Goal: Contribute content: Contribute content

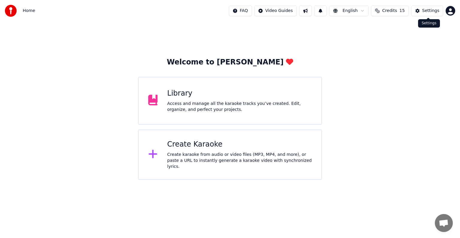
click at [416, 11] on button "Settings" at bounding box center [427, 10] width 32 height 11
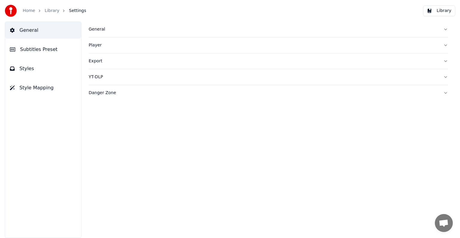
click at [111, 48] on button "Player" at bounding box center [268, 45] width 359 height 16
click at [102, 31] on div "General" at bounding box center [264, 29] width 350 height 6
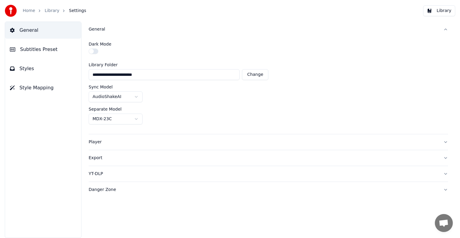
click at [151, 142] on div "Player" at bounding box center [264, 142] width 350 height 6
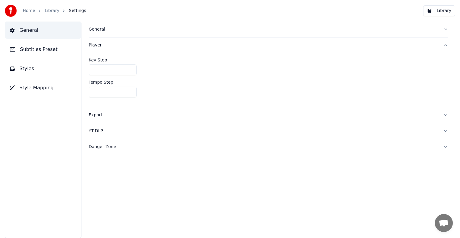
click at [151, 114] on div "Export" at bounding box center [264, 115] width 350 height 6
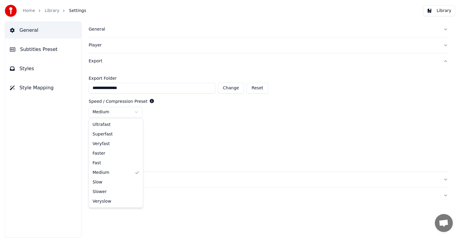
click at [135, 112] on html "**********" at bounding box center [230, 119] width 460 height 238
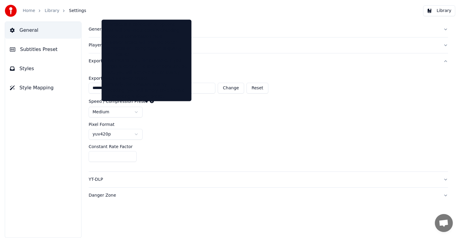
click at [150, 102] on icon at bounding box center [152, 101] width 4 height 4
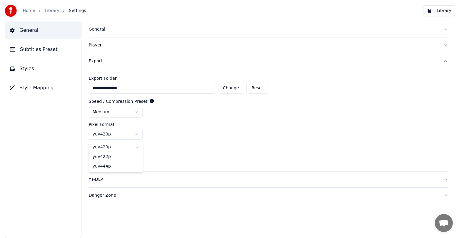
click at [134, 134] on html "**********" at bounding box center [230, 119] width 460 height 238
click at [144, 179] on div "YT-DLP" at bounding box center [264, 179] width 350 height 6
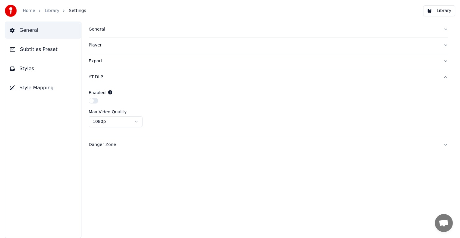
click at [125, 144] on div "Danger Zone" at bounding box center [264, 145] width 350 height 6
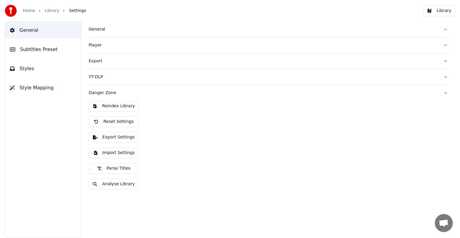
click at [120, 79] on div "YT-DLP" at bounding box center [264, 77] width 350 height 6
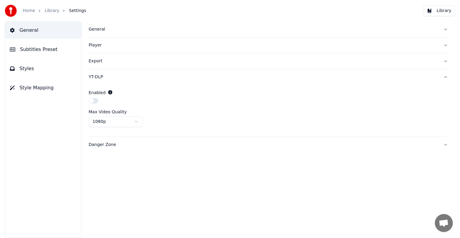
click at [136, 123] on html "Home Library Settings Library General Subtitles Preset Styles Style Mapping Gen…" at bounding box center [230, 119] width 460 height 238
click at [40, 87] on span "Style Mapping" at bounding box center [36, 87] width 34 height 7
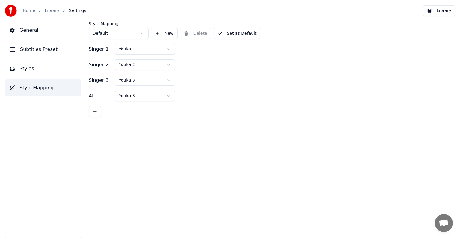
click at [224, 32] on button "Set as Default" at bounding box center [236, 33] width 47 height 11
click at [166, 51] on html "Home Library Settings Library General Subtitles Preset Styles Style Mapping Sty…" at bounding box center [230, 119] width 460 height 238
click at [170, 66] on html "Home Library Settings Library General Subtitles Preset Styles Style Mapping Sty…" at bounding box center [230, 119] width 460 height 238
click at [164, 81] on html "Home Library Settings Library General Subtitles Preset Styles Style Mapping Sty…" at bounding box center [230, 119] width 460 height 238
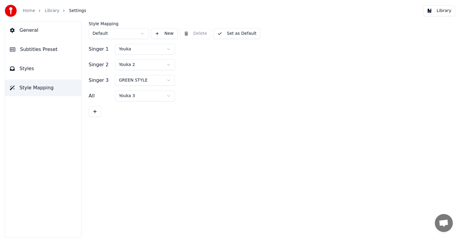
click at [230, 34] on button "Set as Default" at bounding box center [236, 33] width 47 height 11
click at [50, 72] on button "Styles" at bounding box center [43, 68] width 76 height 17
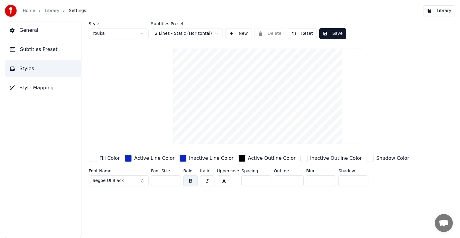
click at [173, 182] on input "***" at bounding box center [166, 180] width 30 height 11
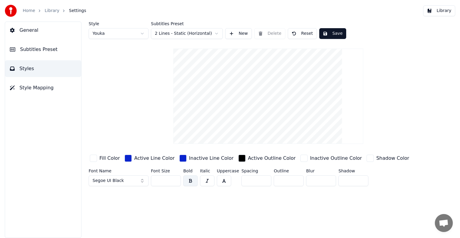
click at [328, 32] on button "Save" at bounding box center [332, 33] width 27 height 11
click at [143, 34] on html "Home Library Settings Library General Subtitles Preset Styles Style Mapping Sty…" at bounding box center [230, 119] width 460 height 238
click at [175, 182] on input "***" at bounding box center [166, 180] width 30 height 11
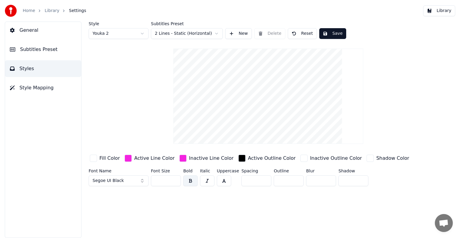
click at [175, 182] on input "***" at bounding box center [166, 180] width 30 height 11
click at [327, 34] on button "Save" at bounding box center [332, 33] width 27 height 11
click at [142, 34] on html "Home Library Settings Library General Subtitles Preset Styles Style Mapping Sty…" at bounding box center [230, 119] width 460 height 238
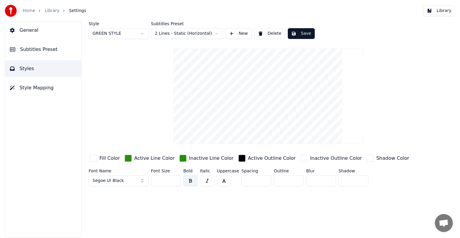
click at [175, 181] on input "***" at bounding box center [166, 180] width 30 height 11
type input "***"
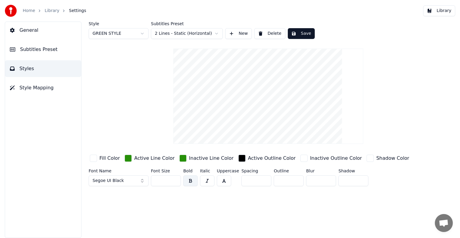
click at [175, 181] on input "***" at bounding box center [166, 180] width 30 height 11
click at [297, 32] on button "Save" at bounding box center [301, 33] width 27 height 11
click at [442, 8] on button "Library" at bounding box center [439, 10] width 32 height 11
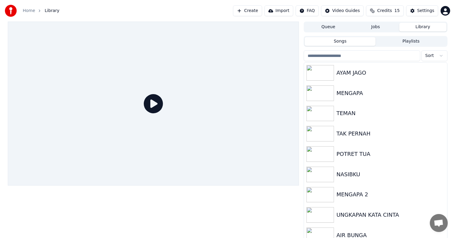
click at [261, 13] on button "Create" at bounding box center [247, 10] width 29 height 11
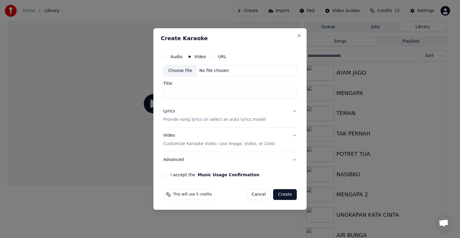
click at [232, 72] on div "Choose File No file chosen" at bounding box center [230, 70] width 134 height 11
type input "***"
click at [220, 118] on p "Provide song lyrics or select an auto lyrics model" at bounding box center [214, 119] width 103 height 6
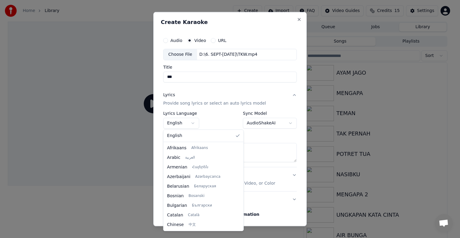
click at [194, 122] on body "**********" at bounding box center [227, 119] width 455 height 238
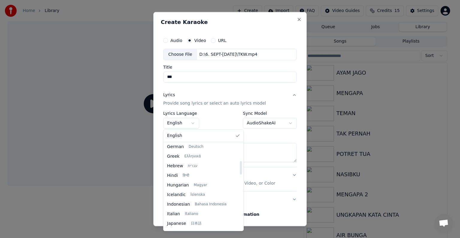
scroll to position [180, 0]
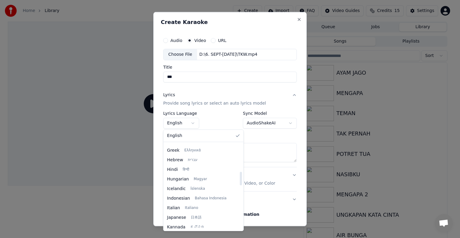
select select "**"
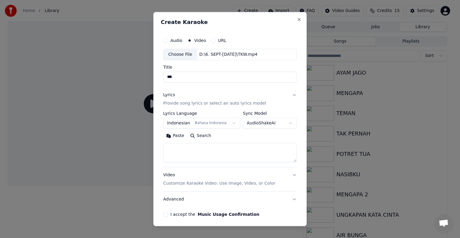
click at [192, 152] on textarea at bounding box center [230, 152] width 134 height 19
paste textarea "**********"
type textarea "**********"
click at [211, 183] on p "Customize Karaoke Video: Use Image, Video, or Color" at bounding box center [219, 183] width 112 height 6
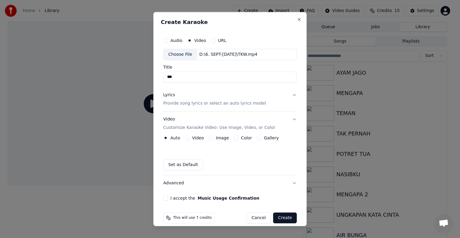
click at [190, 137] on div "Video" at bounding box center [194, 137] width 19 height 5
click at [195, 138] on label "Video" at bounding box center [198, 138] width 12 height 4
click at [190, 138] on button "Video" at bounding box center [187, 137] width 5 height 5
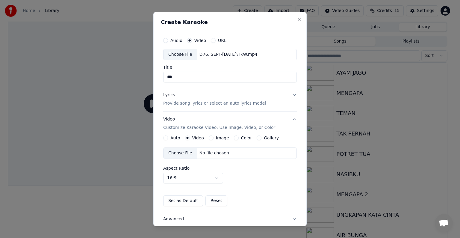
click at [208, 152] on div "No file chosen" at bounding box center [214, 153] width 34 height 6
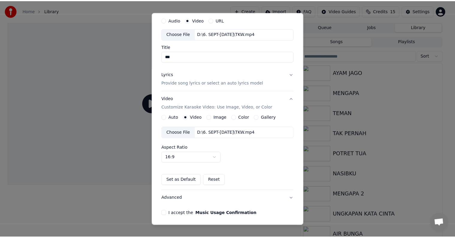
scroll to position [42, 0]
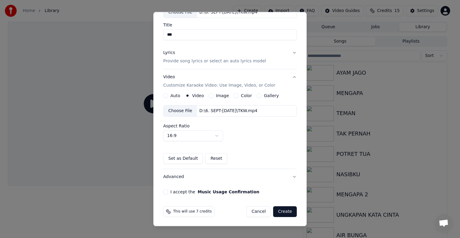
click at [166, 191] on button "I accept the Music Usage Confirmation" at bounding box center [165, 191] width 5 height 5
click at [220, 137] on body "Home Library Create Import FAQ Video Guides Credits 15 Settings Queue Jobs Libr…" at bounding box center [227, 119] width 455 height 238
click at [277, 212] on button "Create" at bounding box center [285, 211] width 24 height 11
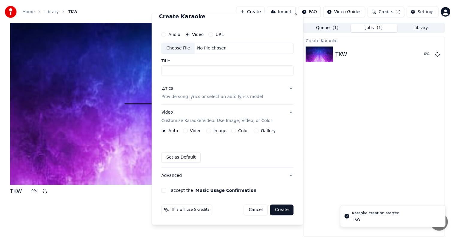
scroll to position [7, 0]
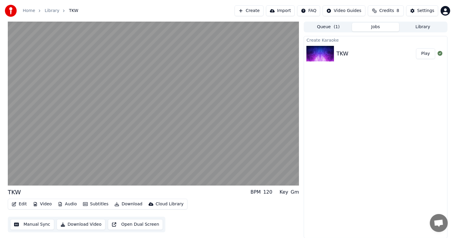
click at [39, 222] on button "Manual Sync" at bounding box center [32, 224] width 44 height 11
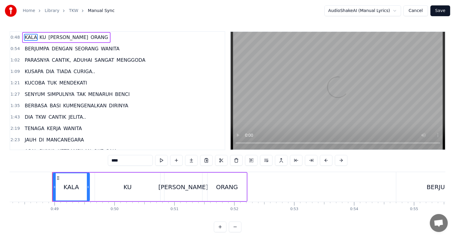
scroll to position [0, 2902]
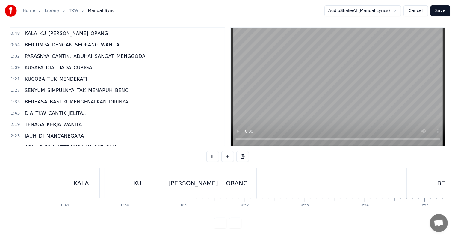
scroll to position [9, 0]
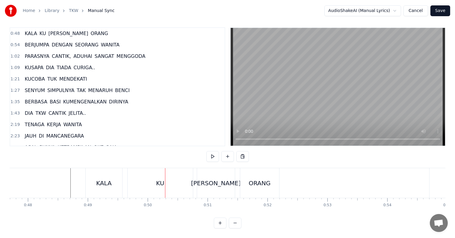
click at [144, 179] on div "KU" at bounding box center [160, 183] width 65 height 30
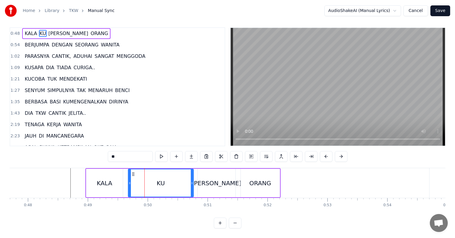
scroll to position [0, 0]
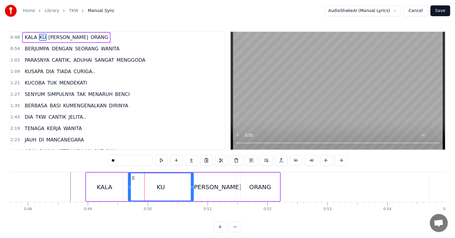
click at [133, 159] on input "**" at bounding box center [130, 160] width 45 height 11
type input "*****"
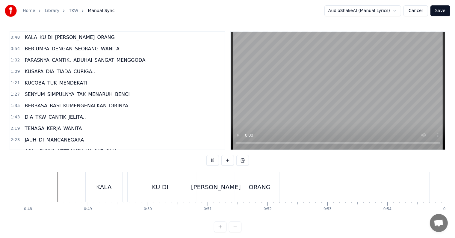
scroll to position [9, 0]
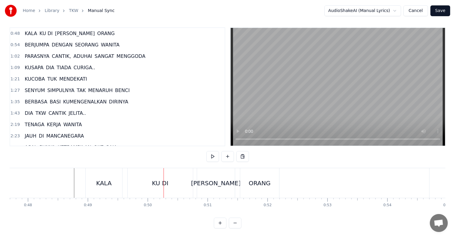
click at [169, 177] on div "KU DI" at bounding box center [160, 183] width 65 height 30
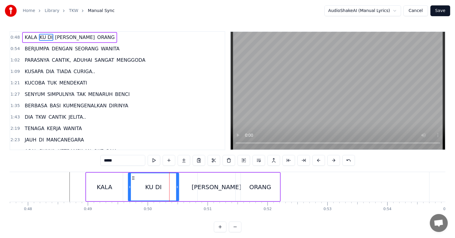
drag, startPoint x: 191, startPoint y: 189, endPoint x: 176, endPoint y: 189, distance: 14.7
click at [176, 189] on div at bounding box center [177, 186] width 2 height 27
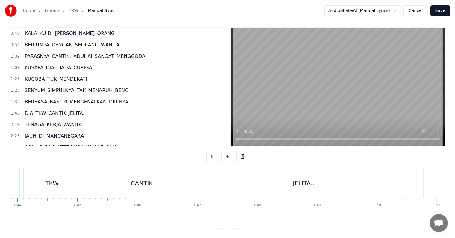
scroll to position [0, 6291]
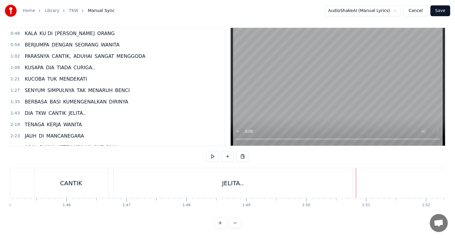
click at [127, 178] on div "JELITA.." at bounding box center [232, 183] width 239 height 30
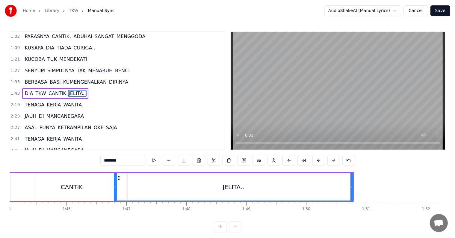
scroll to position [9, 0]
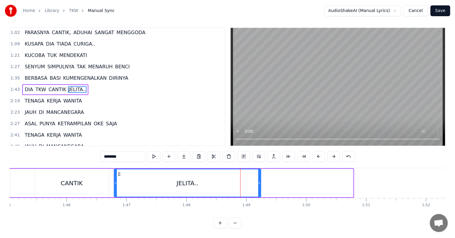
drag, startPoint x: 351, startPoint y: 178, endPoint x: 259, endPoint y: 182, distance: 92.3
click at [259, 182] on div at bounding box center [259, 182] width 2 height 27
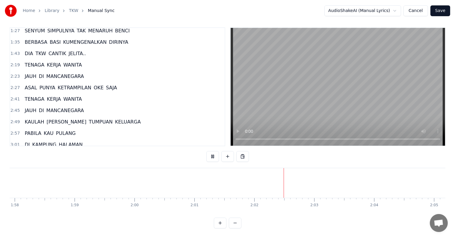
scroll to position [60, 0]
click at [32, 61] on span "TENAGA" at bounding box center [34, 64] width 21 height 7
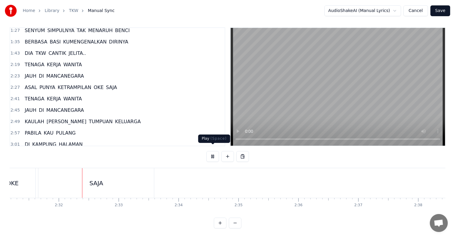
scroll to position [0, 9065]
click at [210, 153] on button at bounding box center [212, 156] width 13 height 11
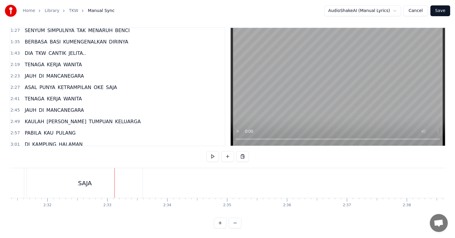
click at [206, 151] on button at bounding box center [212, 156] width 13 height 11
click at [210, 153] on button at bounding box center [212, 156] width 13 height 11
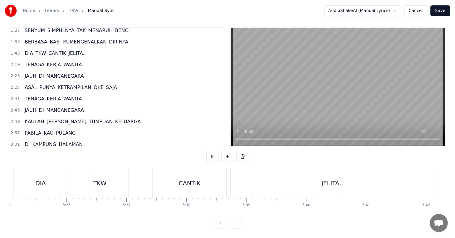
scroll to position [0, 12889]
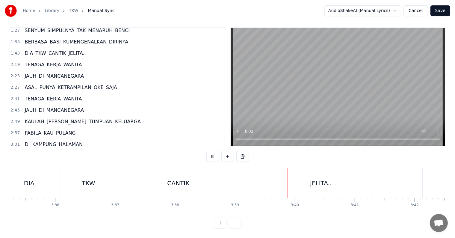
click at [210, 153] on button at bounding box center [212, 156] width 13 height 11
click at [258, 183] on div "JELITA.." at bounding box center [320, 183] width 203 height 30
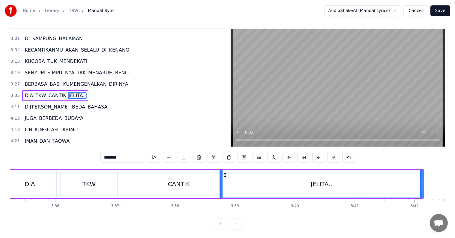
scroll to position [9, 0]
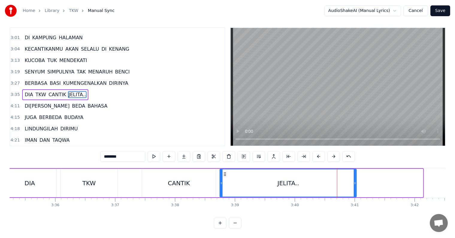
drag, startPoint x: 420, startPoint y: 182, endPoint x: 354, endPoint y: 180, distance: 66.5
click at [354, 180] on div at bounding box center [355, 182] width 2 height 27
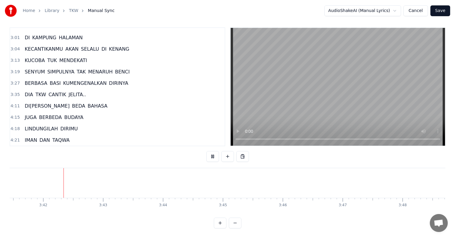
scroll to position [0, 13272]
click at [30, 102] on span "DI[PERSON_NAME]" at bounding box center [47, 105] width 46 height 7
click at [26, 102] on span "DI[PERSON_NAME]" at bounding box center [47, 105] width 46 height 7
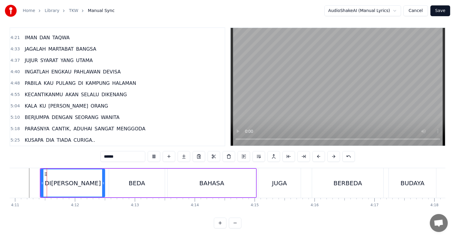
scroll to position [269, 0]
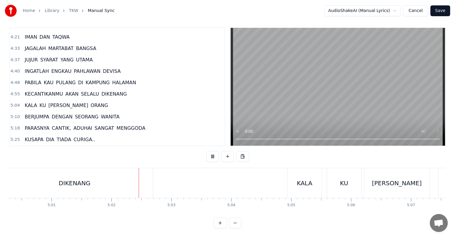
scroll to position [0, 18054]
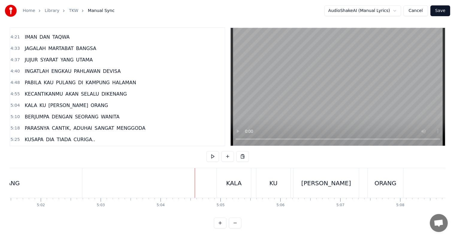
click at [279, 181] on div "KU" at bounding box center [273, 183] width 34 height 30
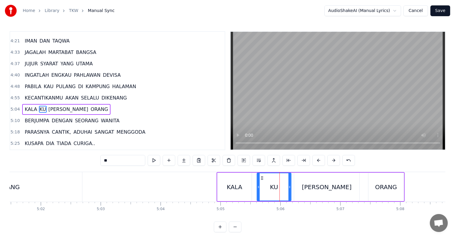
scroll to position [277, 0]
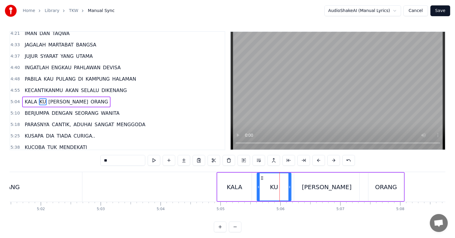
click at [122, 158] on input "**" at bounding box center [122, 160] width 45 height 11
type input "*****"
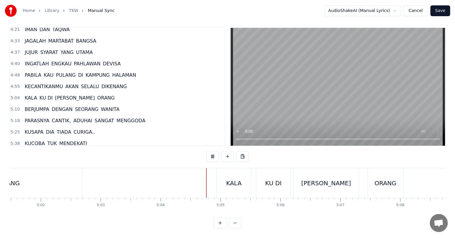
scroll to position [9, 0]
click at [302, 181] on div "[PERSON_NAME]" at bounding box center [325, 183] width 65 height 30
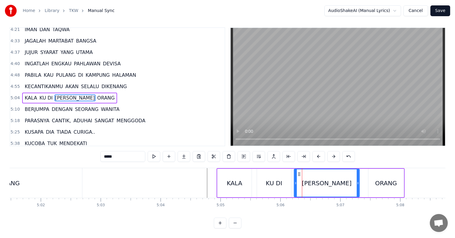
scroll to position [0, 0]
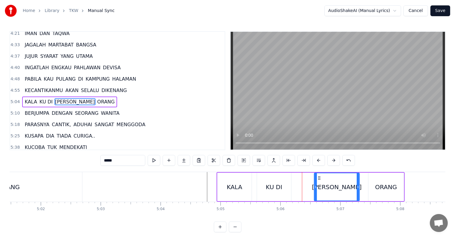
drag, startPoint x: 295, startPoint y: 188, endPoint x: 315, endPoint y: 188, distance: 20.4
click at [315, 188] on icon at bounding box center [315, 186] width 2 height 5
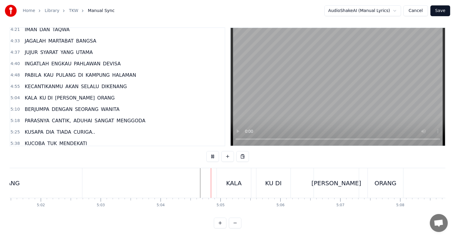
scroll to position [9, 0]
click at [332, 179] on div "[PERSON_NAME]" at bounding box center [336, 182] width 50 height 9
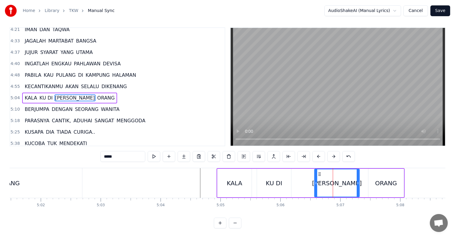
scroll to position [0, 0]
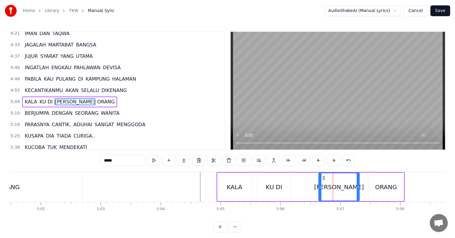
drag, startPoint x: 316, startPoint y: 189, endPoint x: 320, endPoint y: 189, distance: 4.2
click at [320, 189] on div at bounding box center [320, 186] width 2 height 27
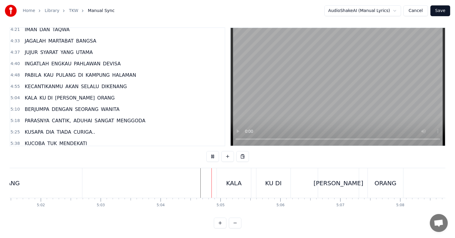
scroll to position [9, 0]
click at [279, 178] on div "KU DI" at bounding box center [273, 182] width 16 height 9
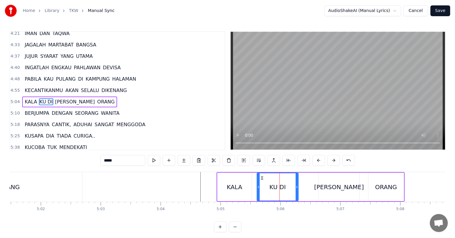
drag, startPoint x: 289, startPoint y: 190, endPoint x: 296, endPoint y: 190, distance: 7.2
click at [296, 190] on div at bounding box center [297, 186] width 2 height 27
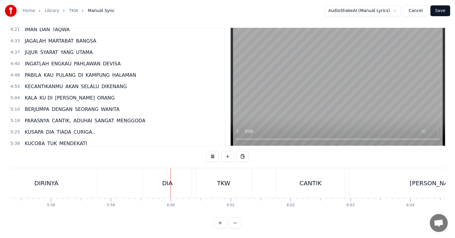
scroll to position [0, 21494]
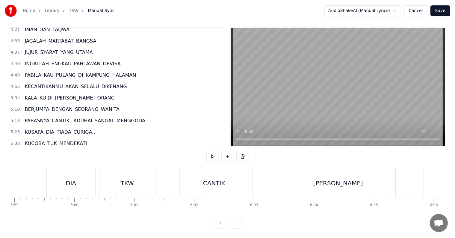
click at [329, 171] on div "[PERSON_NAME]" at bounding box center [338, 183] width 171 height 30
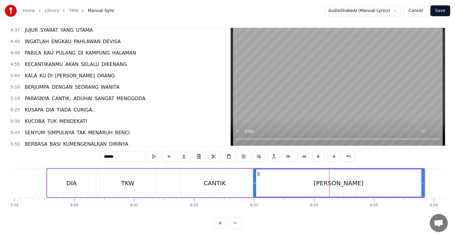
scroll to position [312, 0]
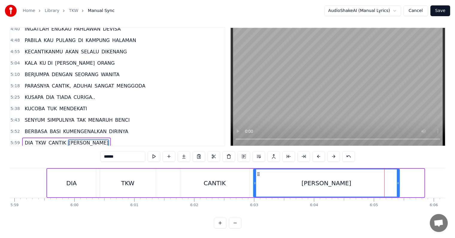
drag, startPoint x: 422, startPoint y: 176, endPoint x: 397, endPoint y: 174, distance: 25.0
click at [397, 174] on div at bounding box center [398, 182] width 2 height 27
drag, startPoint x: 397, startPoint y: 173, endPoint x: 388, endPoint y: 172, distance: 9.3
click at [388, 172] on div at bounding box center [388, 182] width 2 height 27
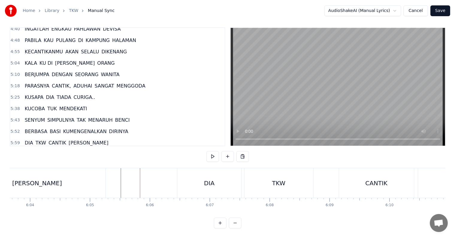
scroll to position [0, 21871]
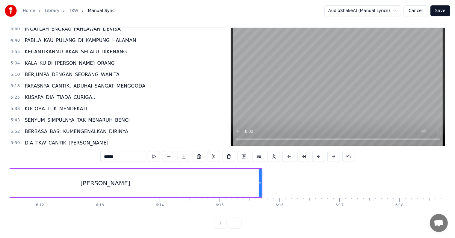
scroll to position [0, 22248]
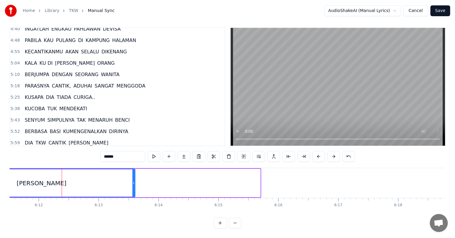
drag, startPoint x: 259, startPoint y: 179, endPoint x: 134, endPoint y: 179, distance: 125.2
click at [134, 181] on icon at bounding box center [133, 183] width 2 height 5
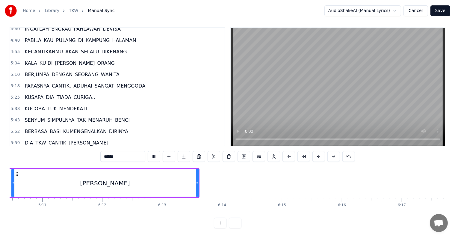
scroll to position [0, 22168]
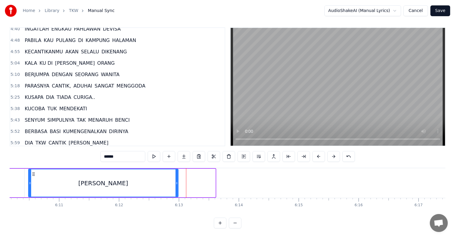
drag, startPoint x: 214, startPoint y: 178, endPoint x: 177, endPoint y: 176, distance: 37.2
click at [177, 181] on icon at bounding box center [176, 183] width 2 height 5
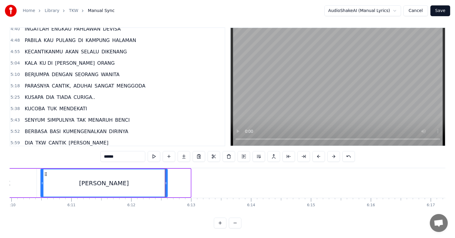
drag, startPoint x: 188, startPoint y: 174, endPoint x: 164, endPoint y: 172, distance: 24.0
click at [165, 172] on div at bounding box center [166, 182] width 2 height 27
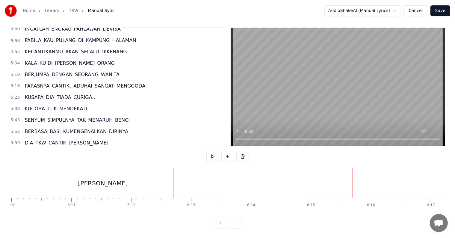
click at [439, 9] on button "Save" at bounding box center [440, 10] width 20 height 11
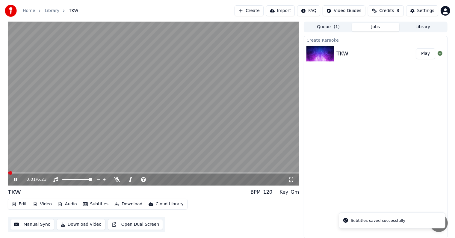
click at [84, 226] on button "Download Video" at bounding box center [81, 224] width 49 height 11
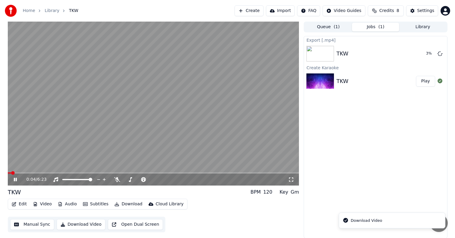
click at [13, 181] on icon at bounding box center [20, 179] width 14 height 5
